Goal: Navigation & Orientation: Find specific page/section

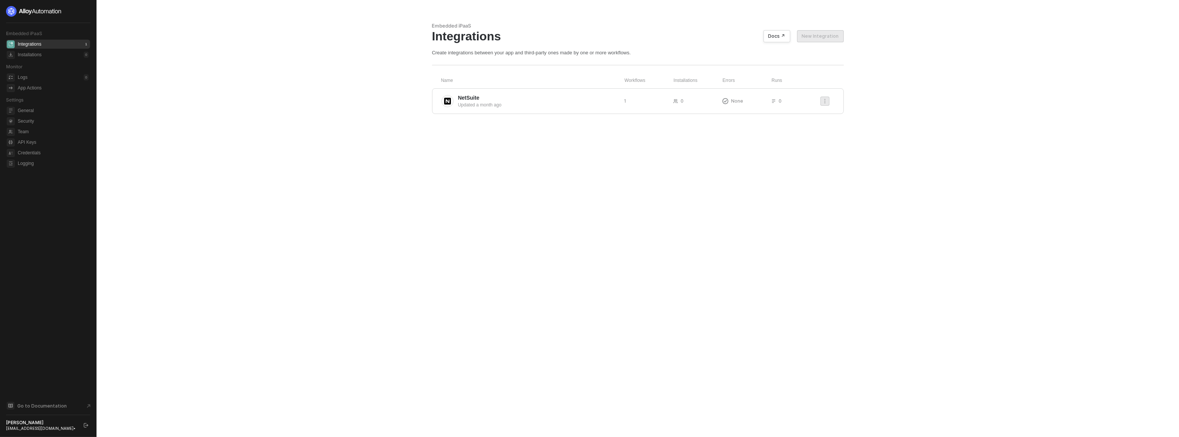
click at [203, 77] on main "Embedded iPaaS Integrations Docs ↗ New Integration Create integrations between …" at bounding box center [589, 218] width 1179 height 437
click at [50, 432] on aside "Embedded iPaaS Integrations 1 Installations 0 Monitor Logs 0 App Actions Settin…" at bounding box center [48, 218] width 97 height 437
click at [51, 427] on div "caio@runalloy.com •" at bounding box center [41, 427] width 71 height 5
click at [87, 426] on icon "logout" at bounding box center [86, 425] width 5 height 5
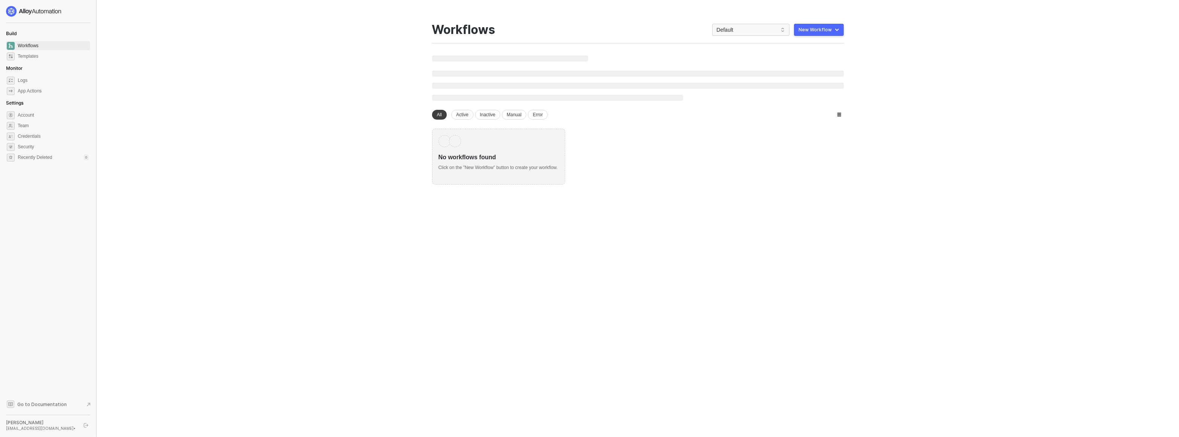
click at [68, 412] on div "Go to Documentation [PERSON_NAME] [PERSON_NAME][EMAIL_ADDRESS][DOMAIN_NAME] •" at bounding box center [48, 414] width 84 height 31
click at [68, 414] on div "Go to Documentation Caio Augusto caio@runalloy.com •" at bounding box center [48, 414] width 84 height 31
click at [70, 415] on div "Go to Documentation Caio Augusto caio@runalloy.com •" at bounding box center [48, 414] width 84 height 31
click at [180, 76] on main "You need to expand your browser window or switch to a computer with a bigger sc…" at bounding box center [589, 218] width 1179 height 437
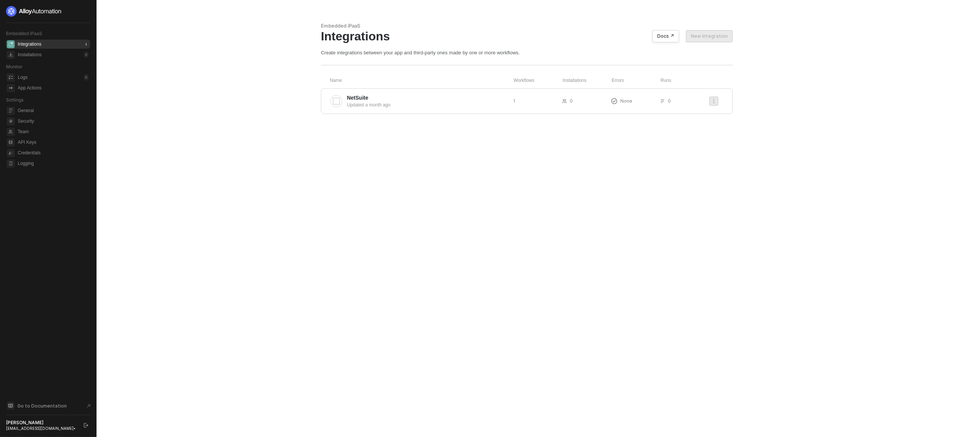
click at [34, 423] on div "[PERSON_NAME]" at bounding box center [41, 422] width 71 height 6
click at [79, 423] on div "Caio Augusto caio@runalloy.com •" at bounding box center [48, 424] width 84 height 11
click at [86, 424] on icon "logout" at bounding box center [86, 425] width 5 height 5
